Goal: Information Seeking & Learning: Learn about a topic

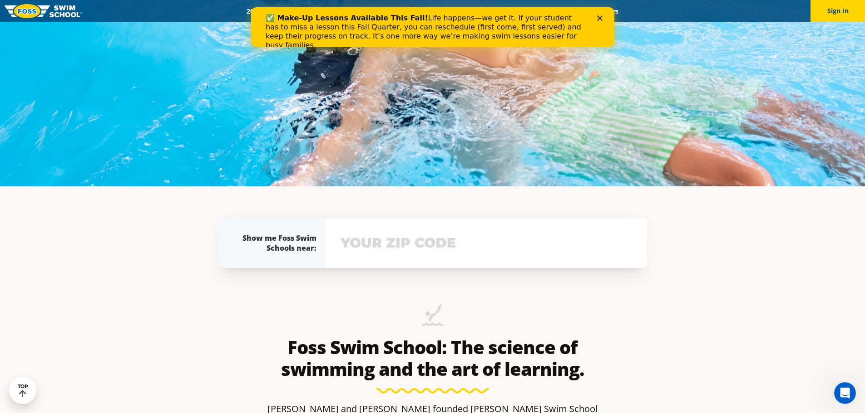
click at [389, 250] on input "text" at bounding box center [486, 243] width 296 height 26
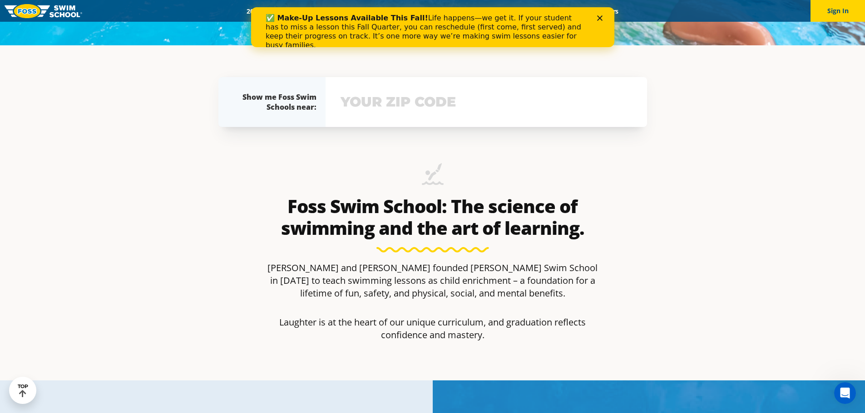
scroll to position [400, 0]
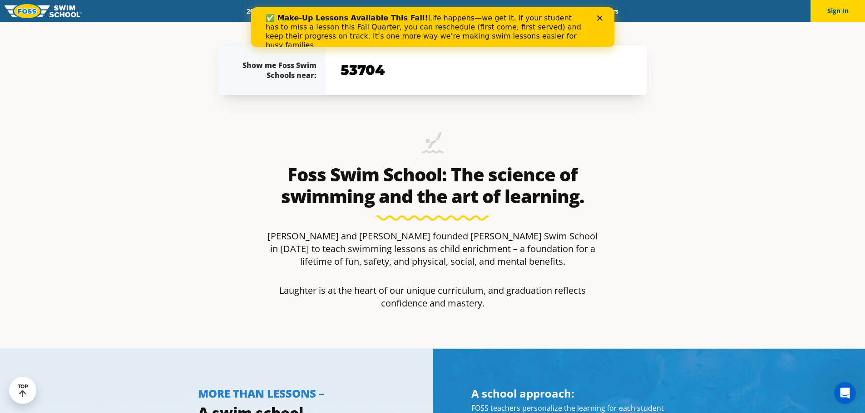
type input "53704"
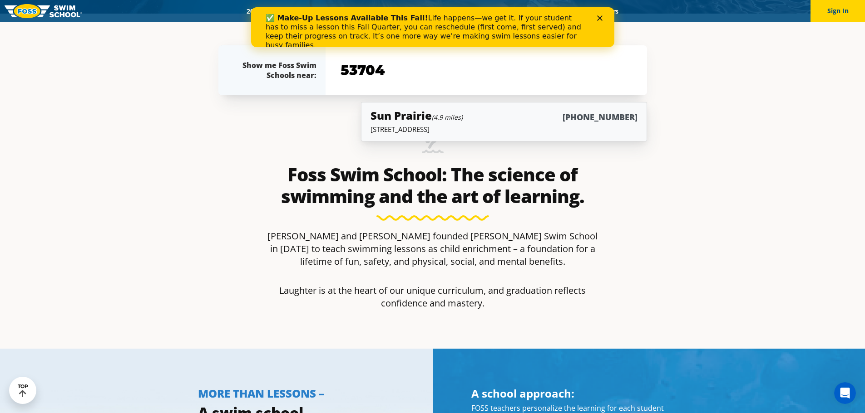
click at [516, 117] on div "Sun Prairie (4.9 miles) (608) 949-7946" at bounding box center [503, 116] width 266 height 17
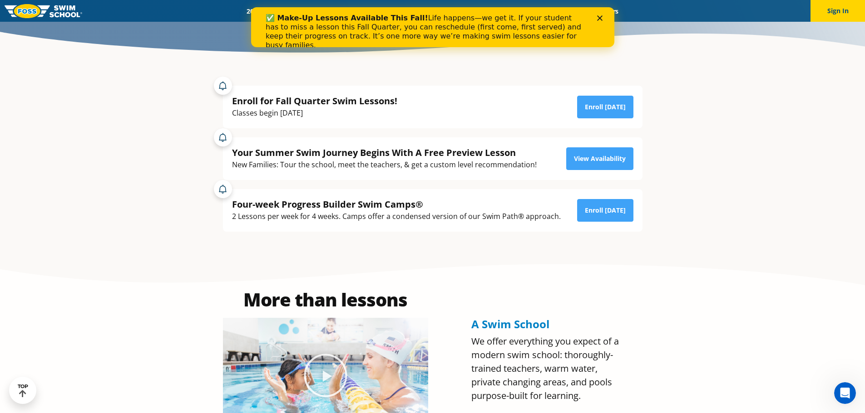
scroll to position [91, 0]
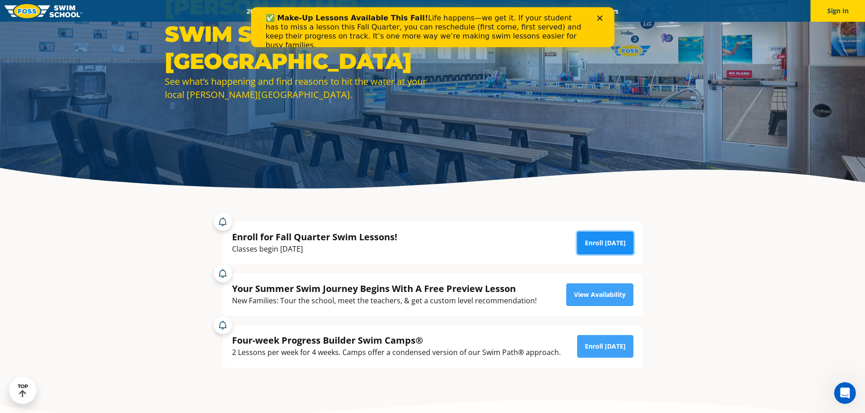
click at [602, 244] on link "Enroll Today" at bounding box center [605, 243] width 56 height 23
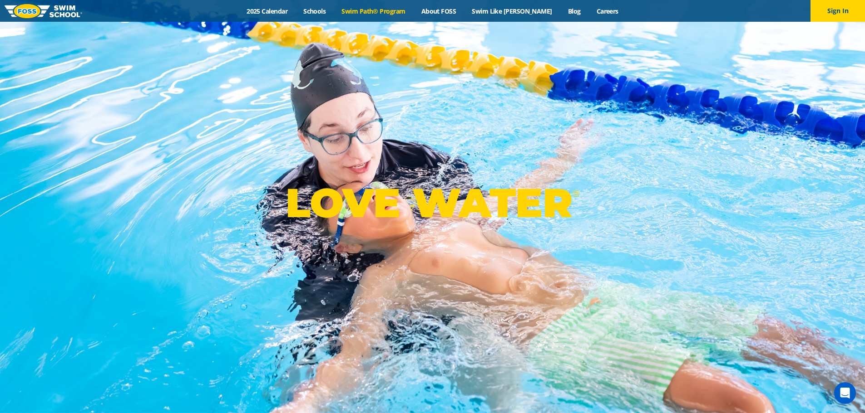
click at [378, 12] on link "Swim Path® Program" at bounding box center [373, 11] width 79 height 9
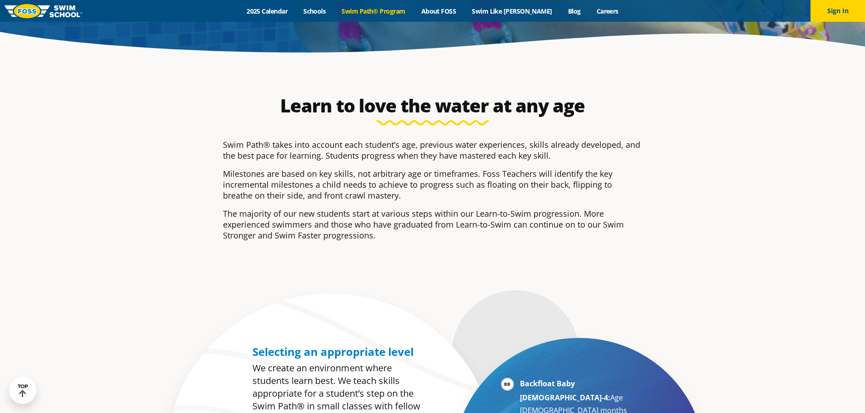
scroll to position [454, 0]
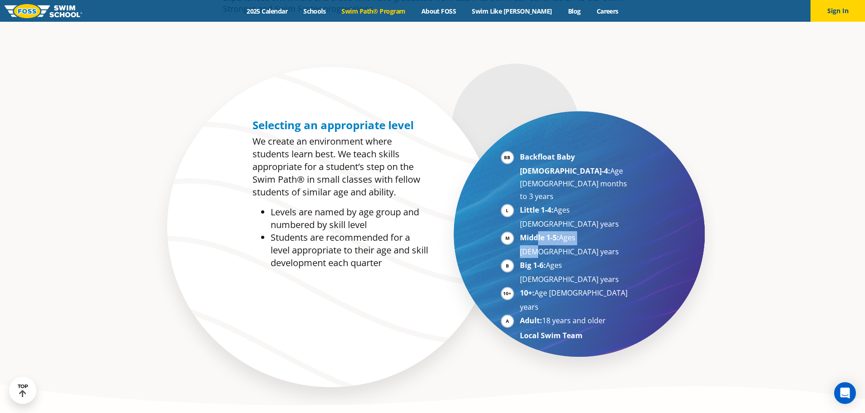
drag, startPoint x: 537, startPoint y: 197, endPoint x: 589, endPoint y: 198, distance: 51.3
click at [589, 231] on li "Middle 1-5: Ages 5-7 years" at bounding box center [575, 244] width 111 height 27
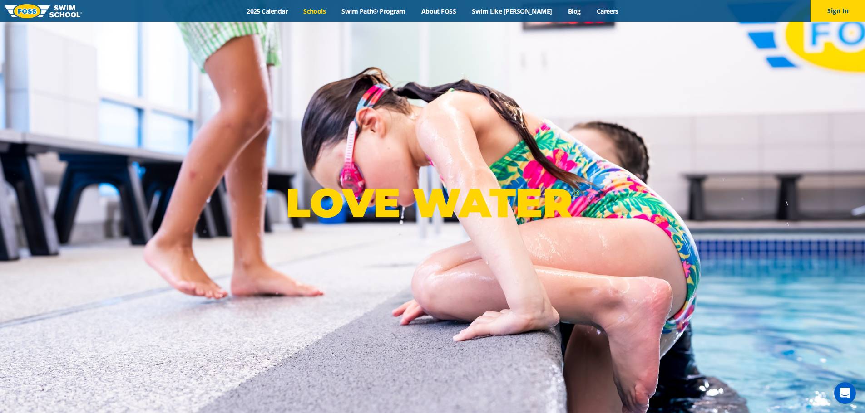
click at [328, 14] on link "Schools" at bounding box center [314, 11] width 38 height 9
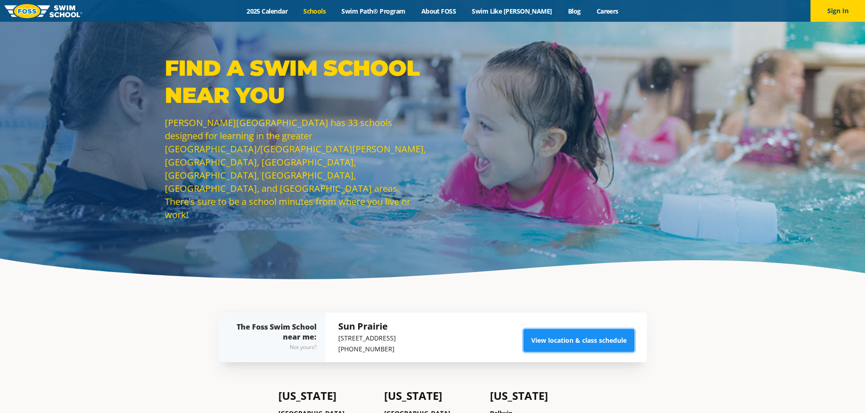
click at [577, 339] on link "View location & class schedule" at bounding box center [578, 340] width 111 height 23
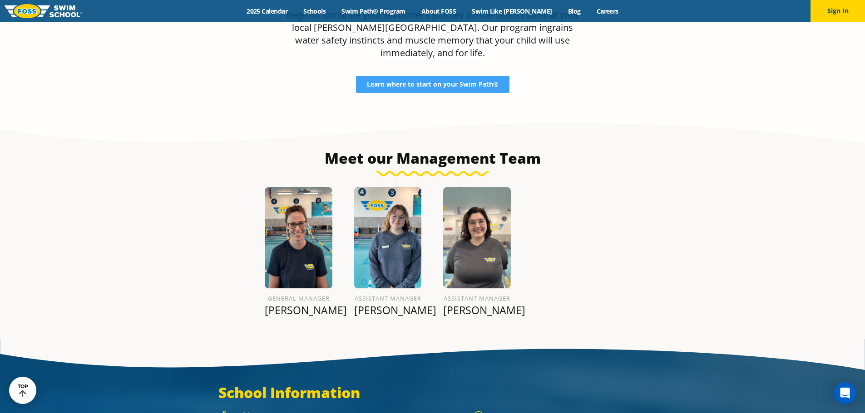
scroll to position [895, 0]
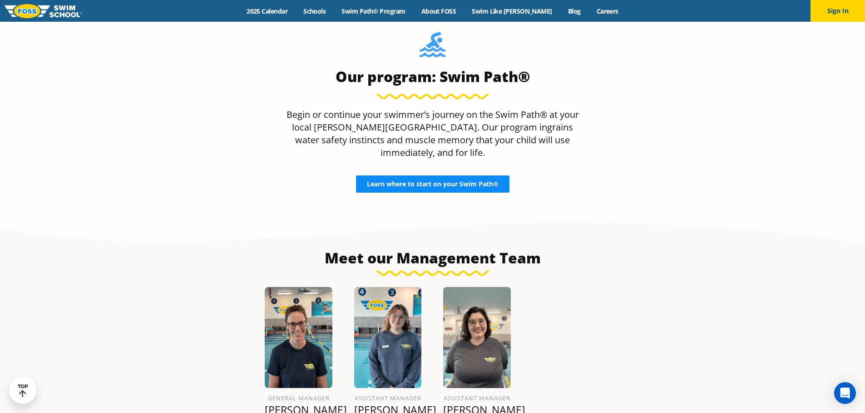
click at [440, 176] on link "Learn where to start on your Swim Path®" at bounding box center [432, 184] width 153 height 17
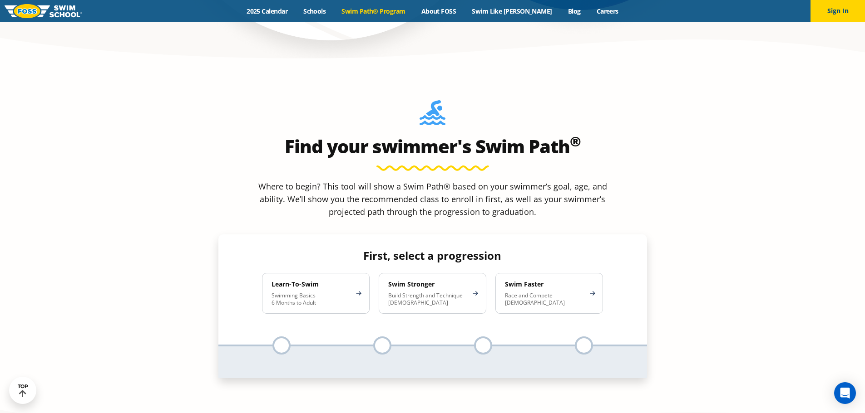
scroll to position [817, 0]
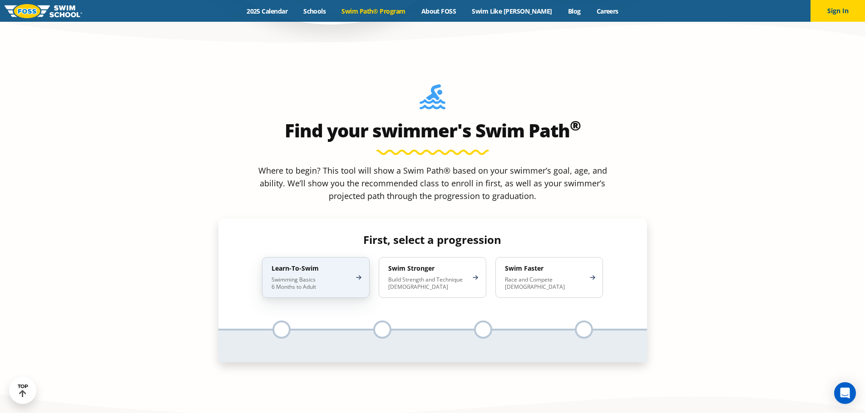
click at [318, 276] on p "Swimming Basics 6 Months to Adult" at bounding box center [310, 283] width 79 height 15
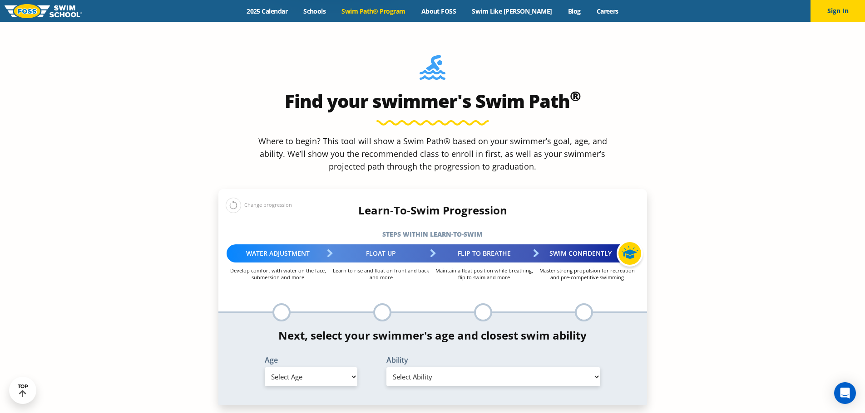
scroll to position [862, 0]
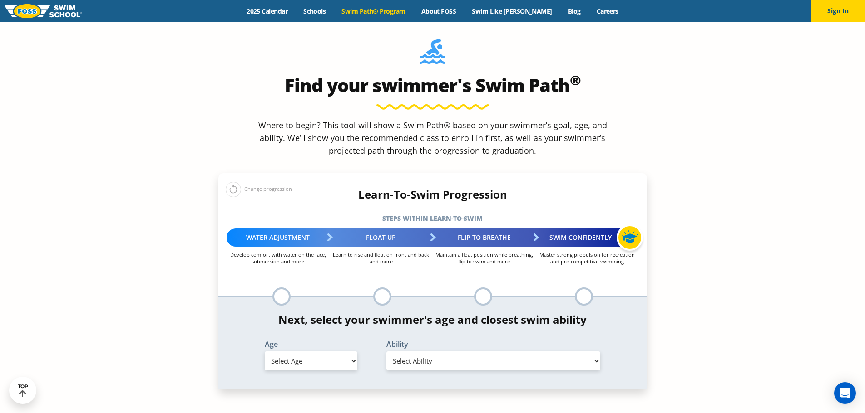
click at [355, 352] on select "Select Age 6 months - 1 year 1 year 2 years 3 years 4 years 5 years 6 years 7 y…" at bounding box center [311, 361] width 93 height 19
select select "6-years"
click at [265, 352] on select "Select Age 6 months - 1 year 1 year 2 years 3 years 4 years 5 years 6 years 7 y…" at bounding box center [311, 361] width 93 height 19
click at [464, 352] on select "Select Ability First in-water experience When in the water, reliant on a life j…" at bounding box center [493, 361] width 214 height 19
select select "6-years-uncomfortable-putting-face-in-the-water-andor-getting-water-on-ears-whi…"
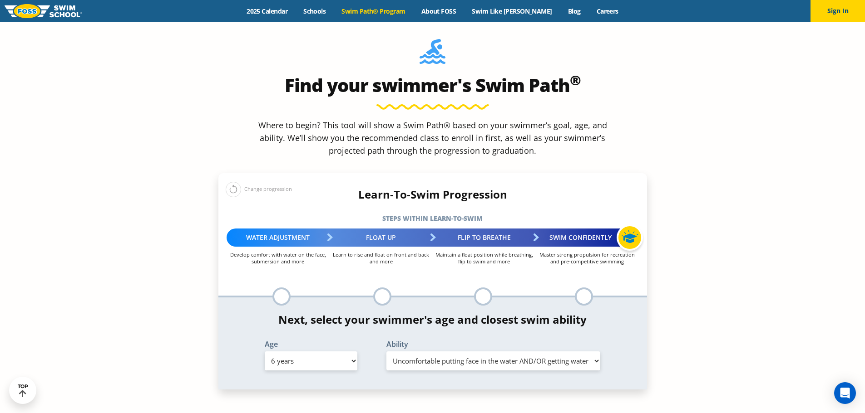
click at [386, 352] on select "Select Ability First in-water experience When in the water, reliant on a life j…" at bounding box center [493, 361] width 214 height 19
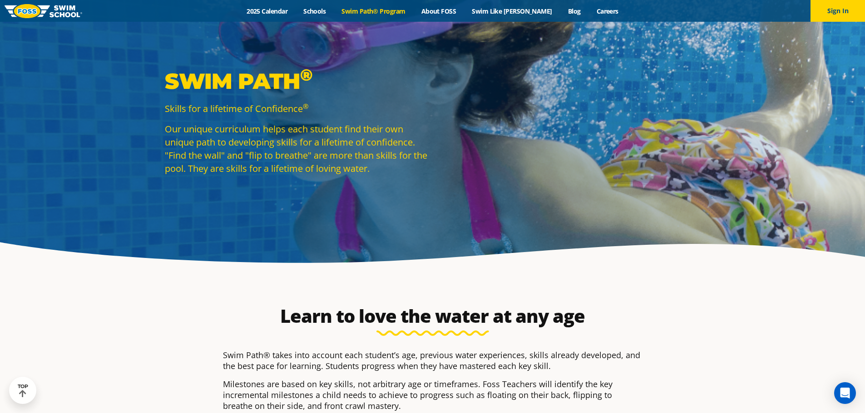
scroll to position [0, 0]
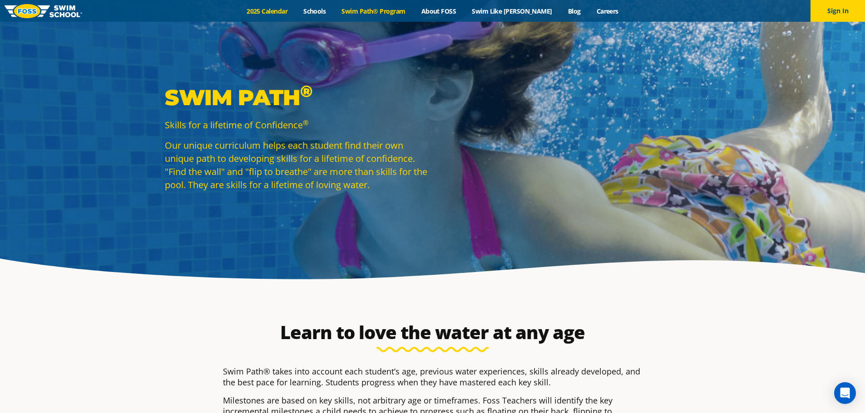
click at [285, 15] on link "2025 Calendar" at bounding box center [267, 11] width 57 height 9
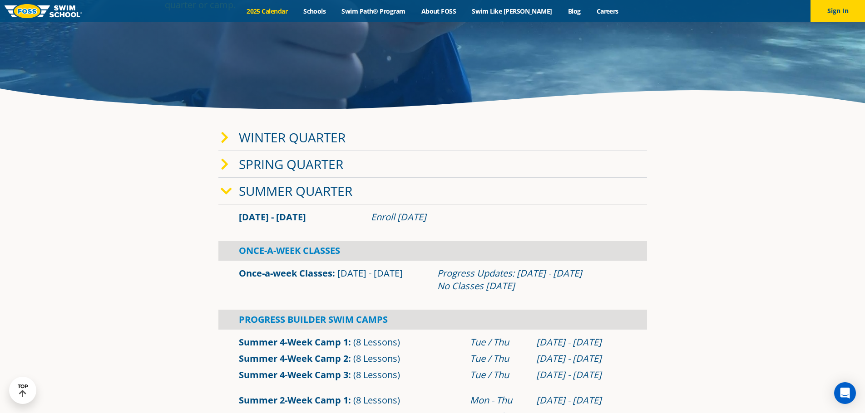
scroll to position [152, 0]
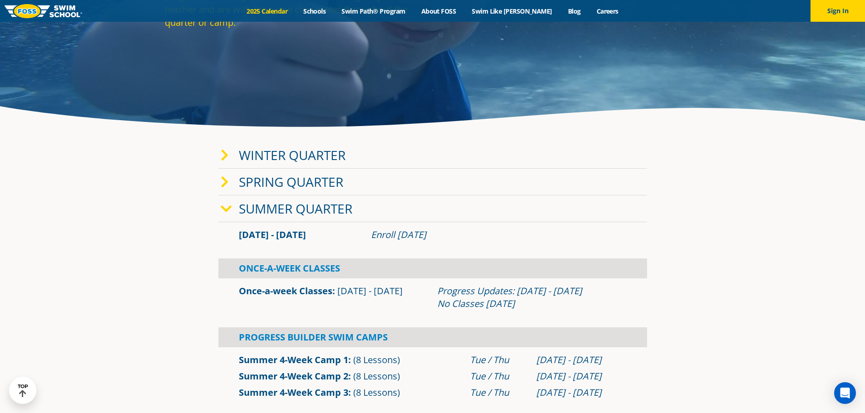
click at [225, 161] on icon at bounding box center [225, 155] width 8 height 13
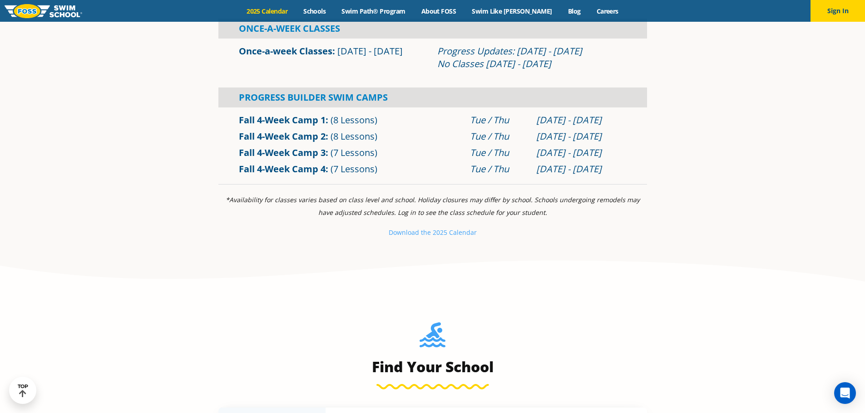
scroll to position [895, 0]
